Goal: Browse casually: Explore the website without a specific task or goal

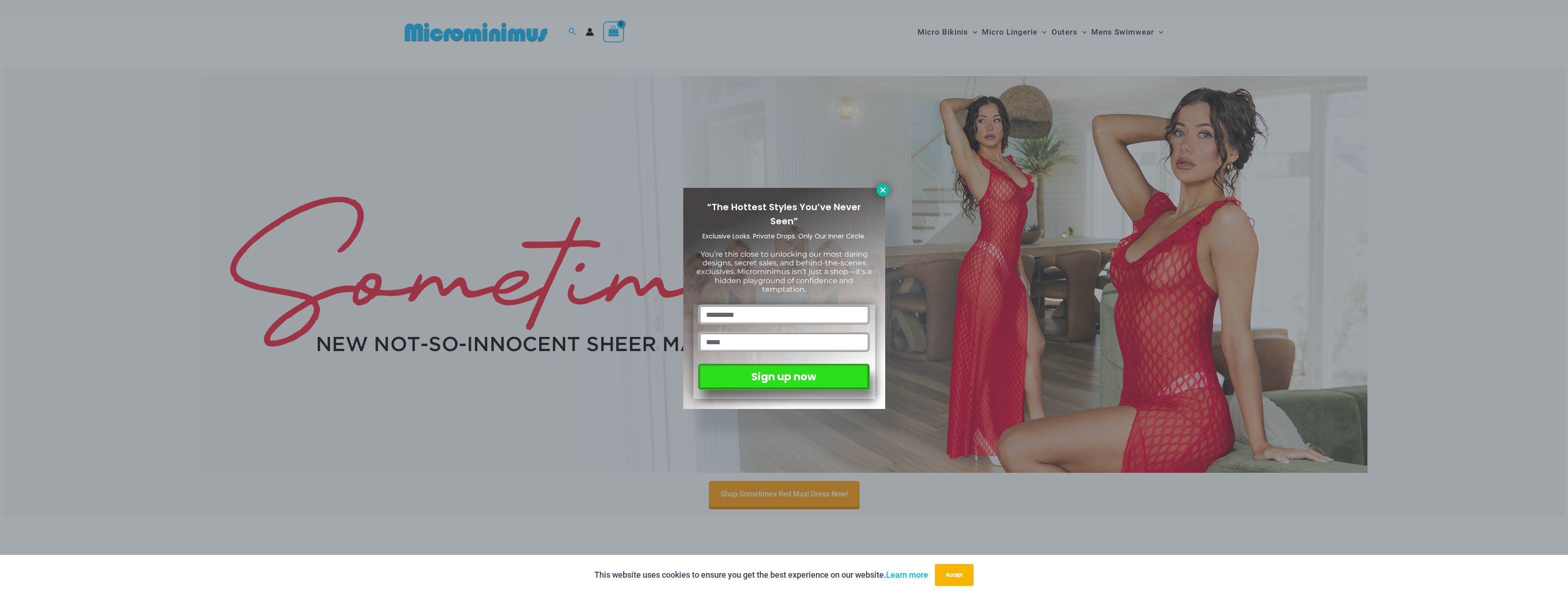
click at [887, 188] on button at bounding box center [883, 190] width 13 height 13
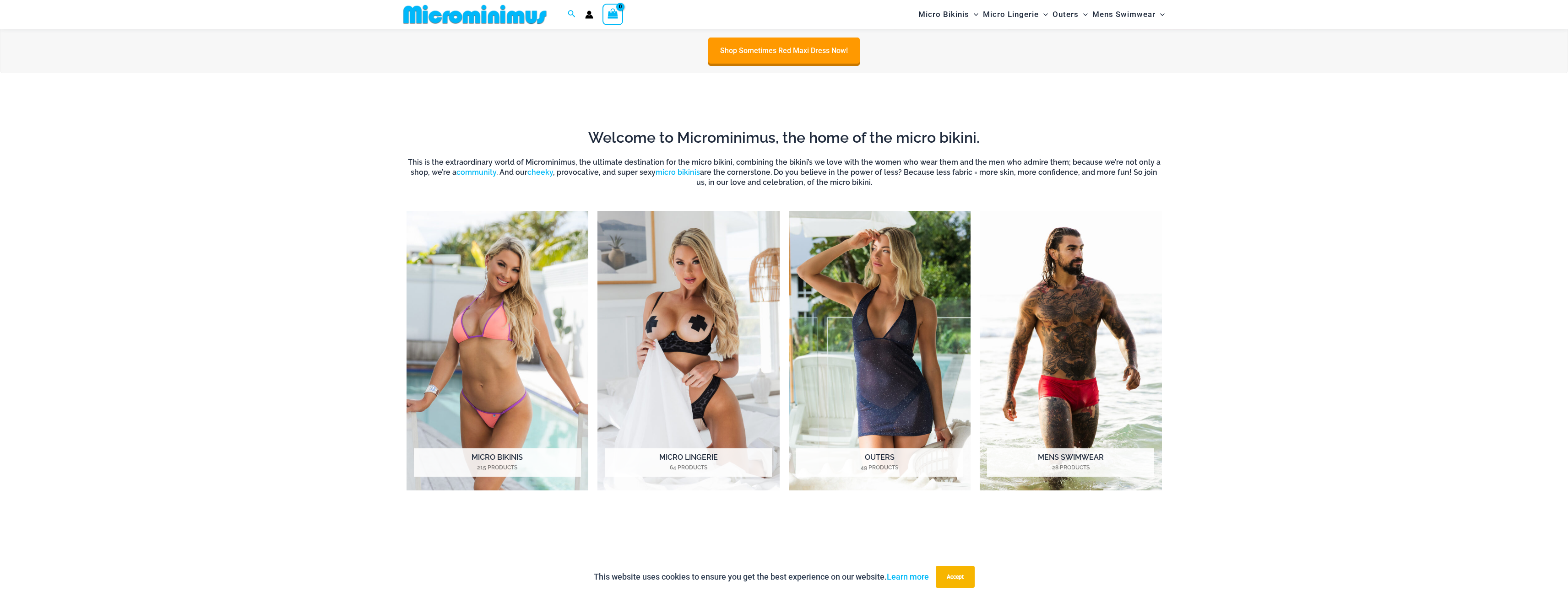
scroll to position [449, 0]
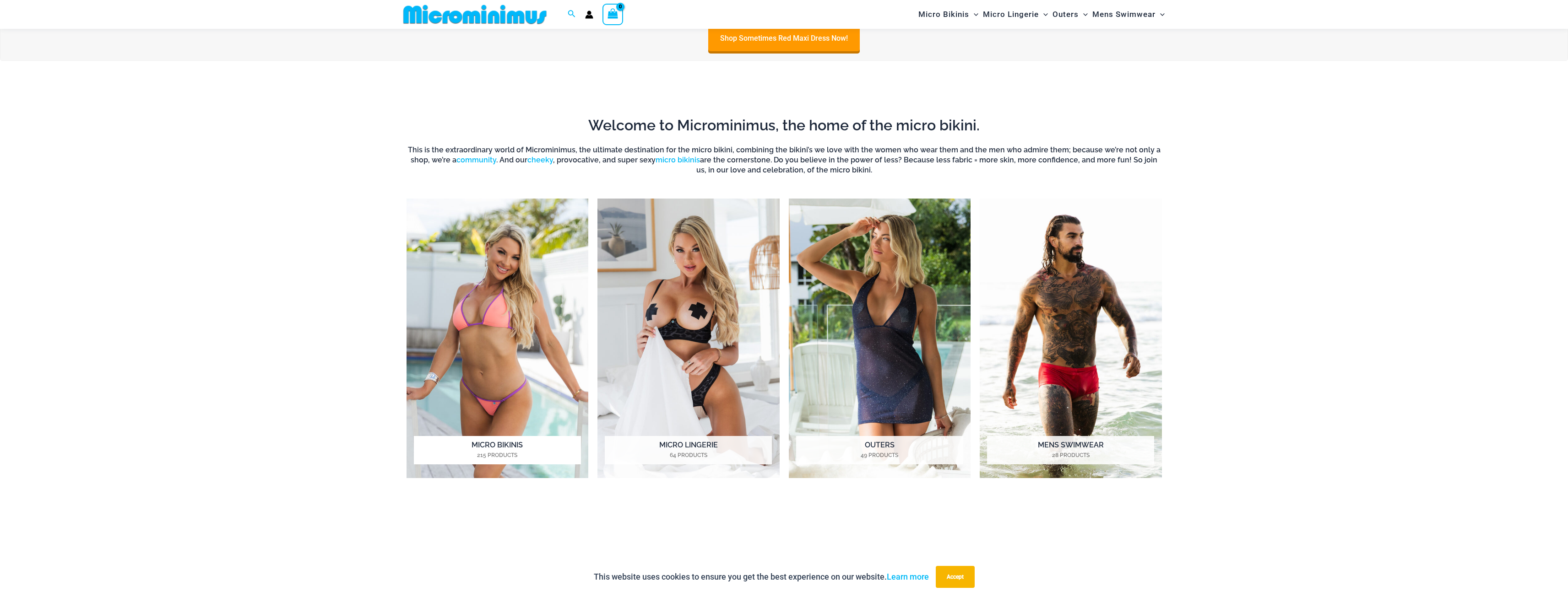
click at [500, 316] on img "Visit product category Micro Bikinis" at bounding box center [498, 339] width 182 height 280
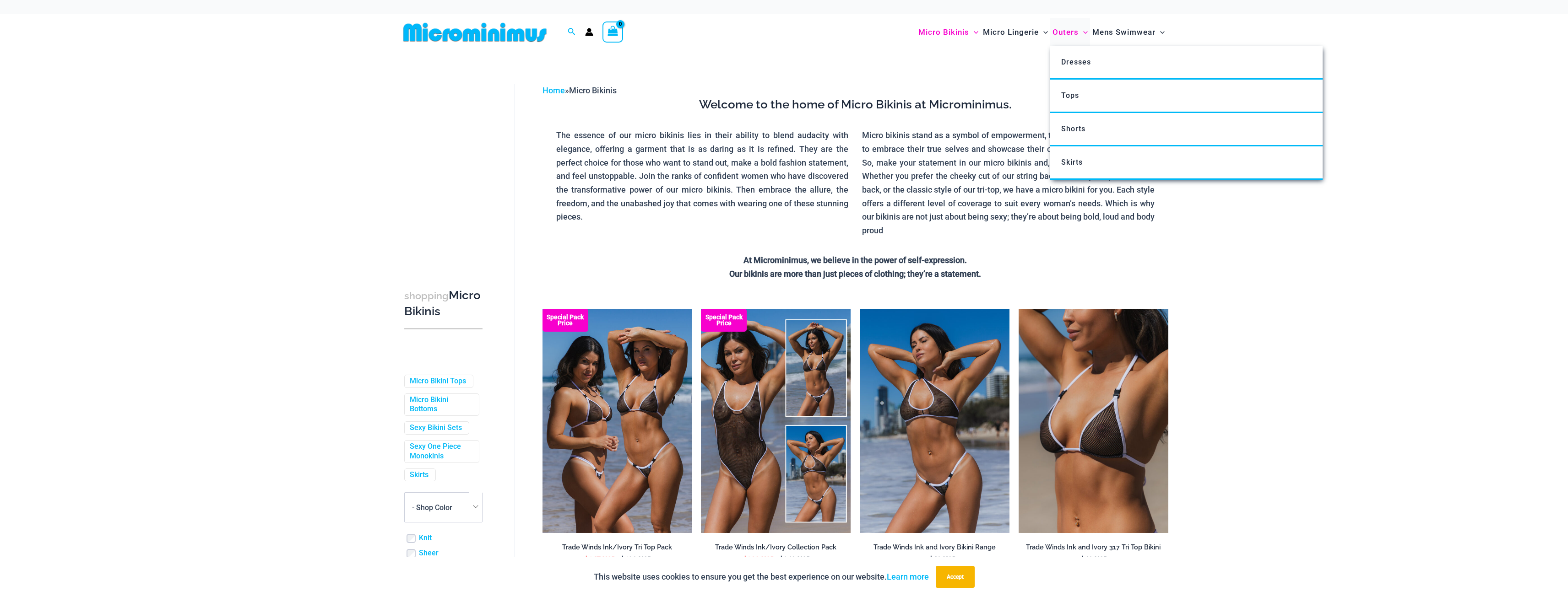
click at [1062, 30] on span "Outers" at bounding box center [1066, 32] width 26 height 23
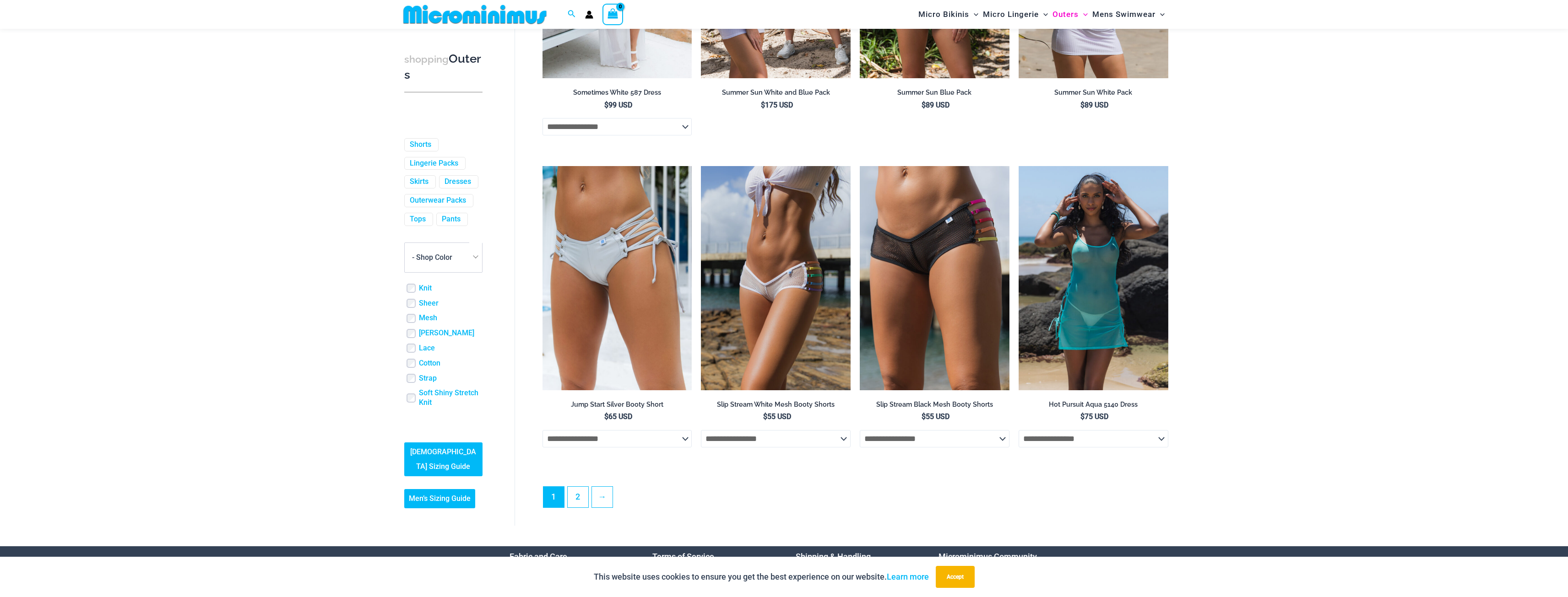
scroll to position [2326, 0]
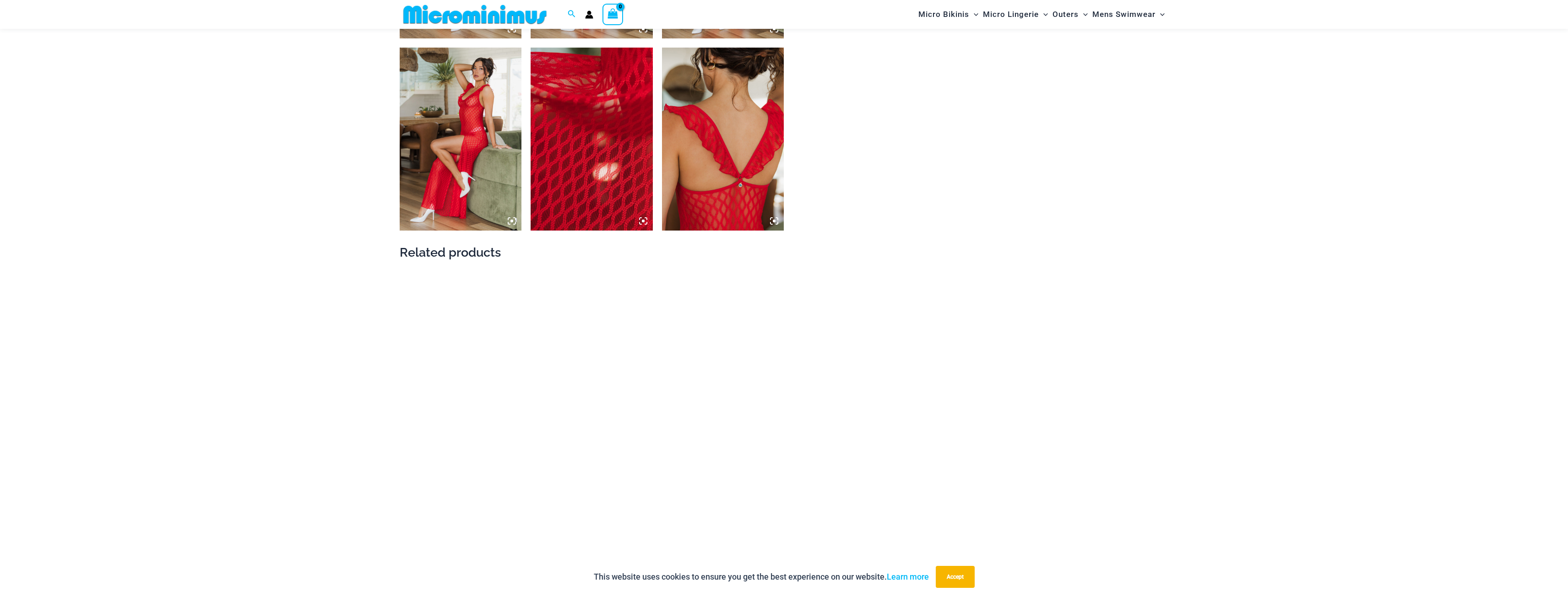
scroll to position [1135, 0]
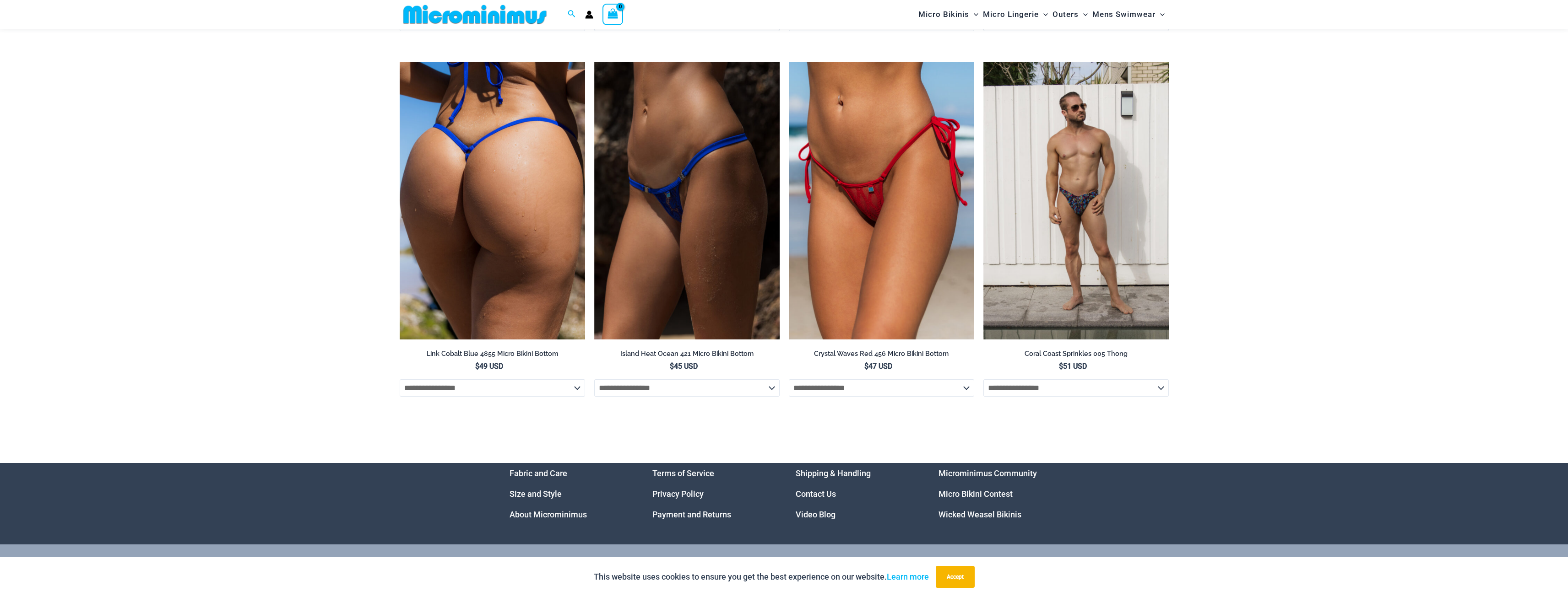
scroll to position [3058, 0]
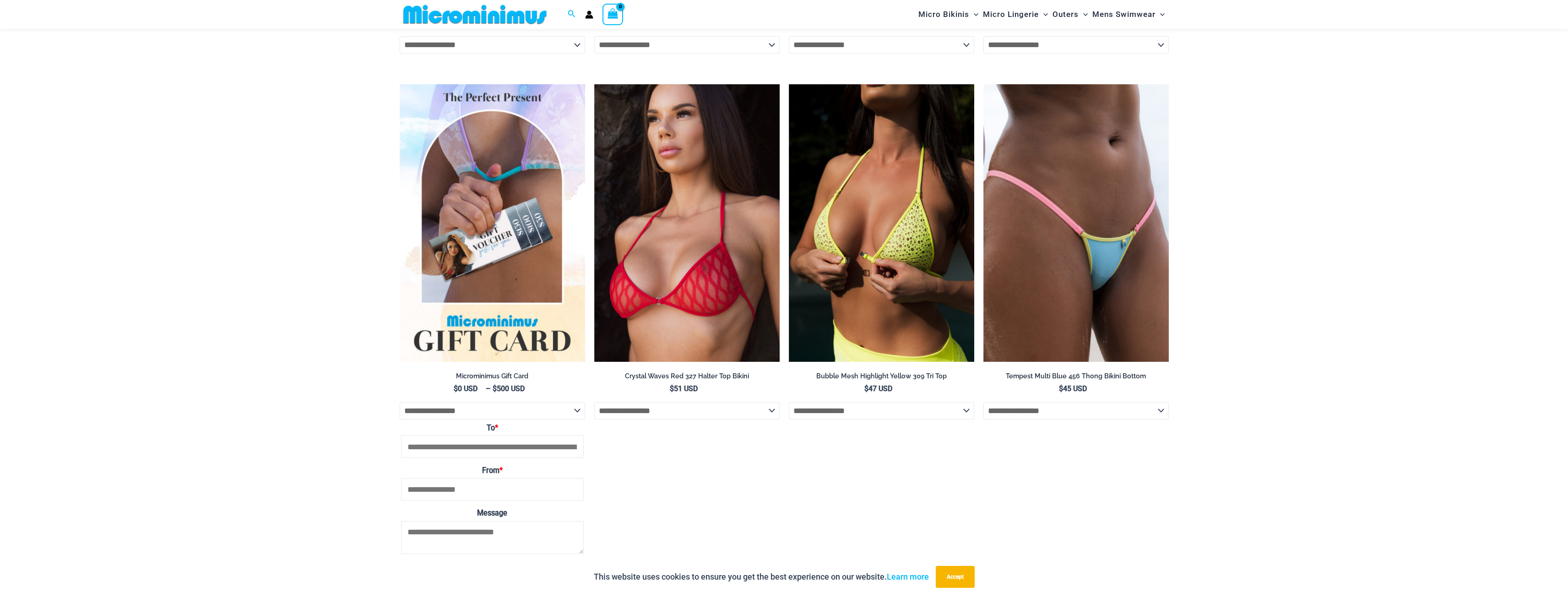
scroll to position [1364, 0]
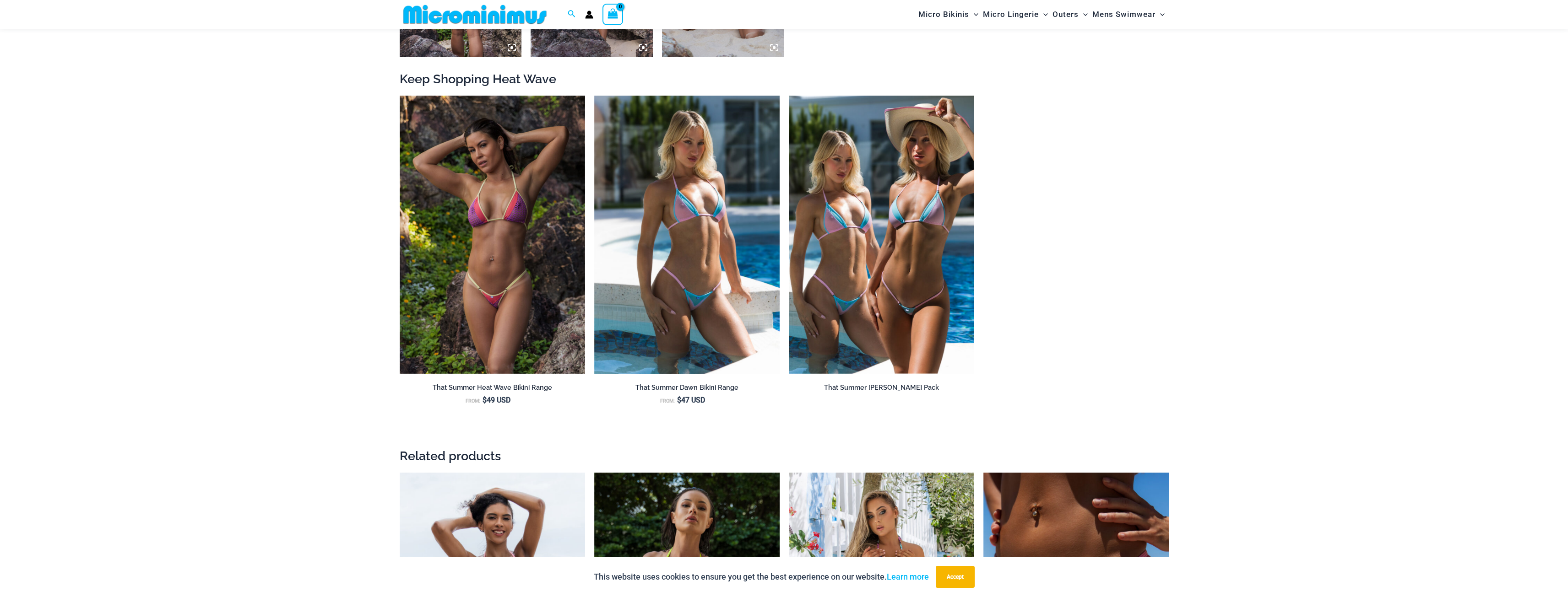
scroll to position [1044, 0]
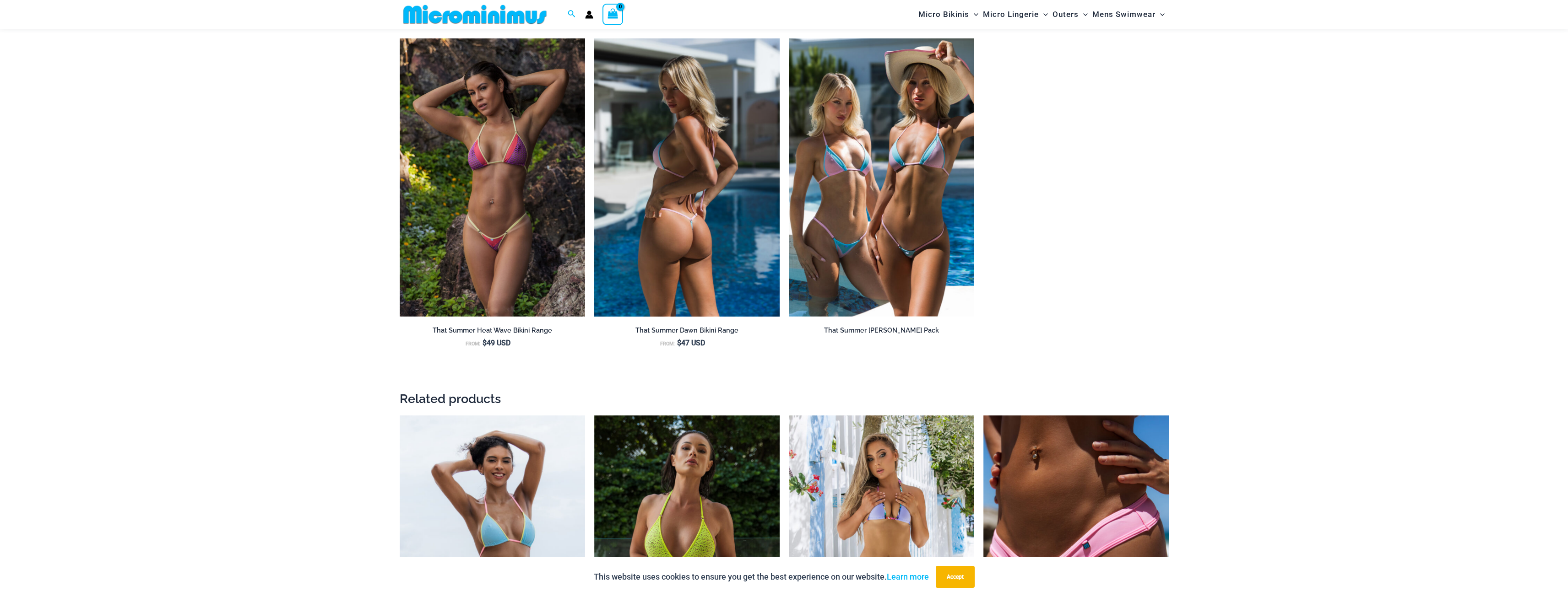
click at [708, 224] on img at bounding box center [686, 177] width 185 height 278
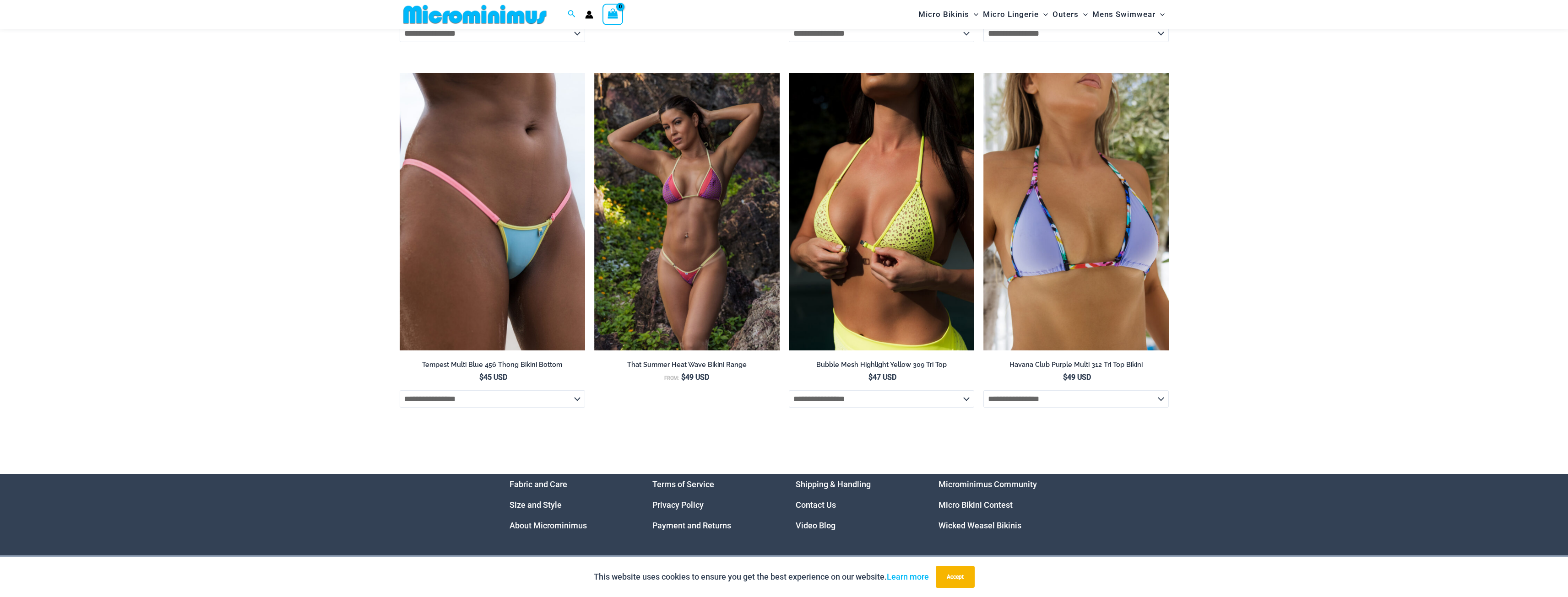
scroll to position [2942, 0]
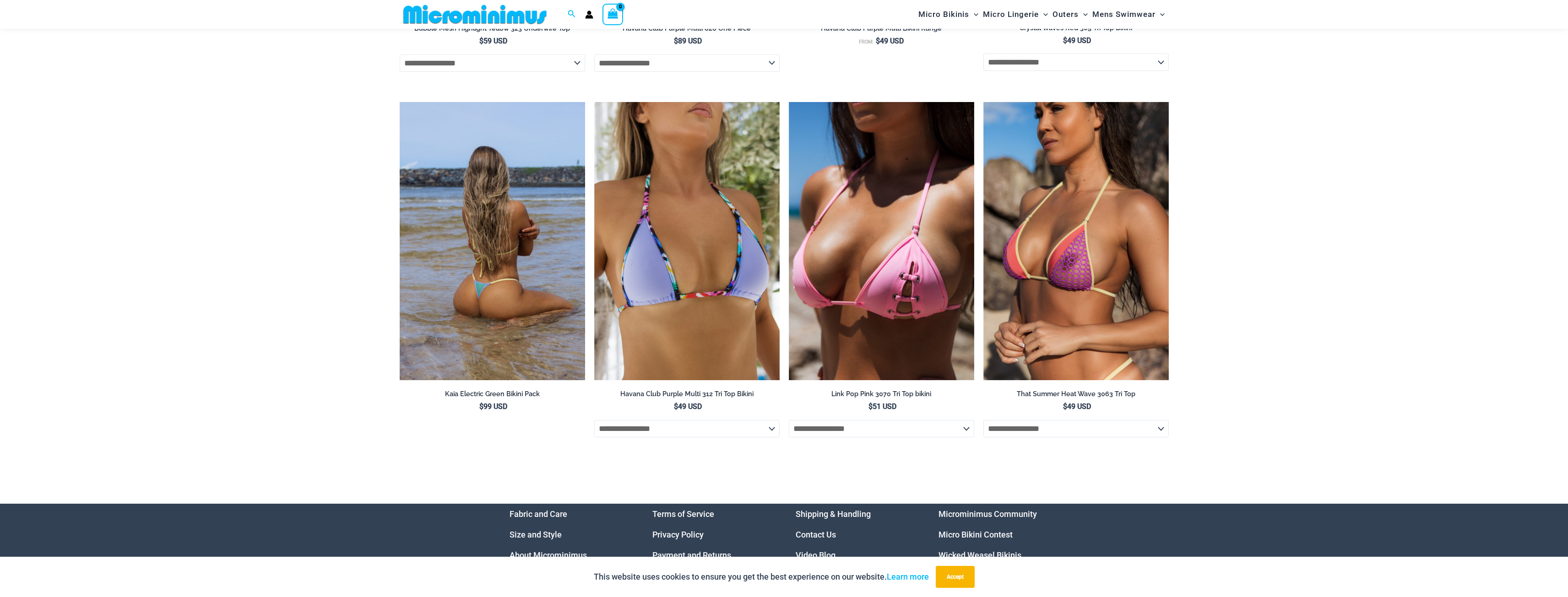
scroll to position [2568, 0]
